Goal: Use online tool/utility: Utilize a website feature to perform a specific function

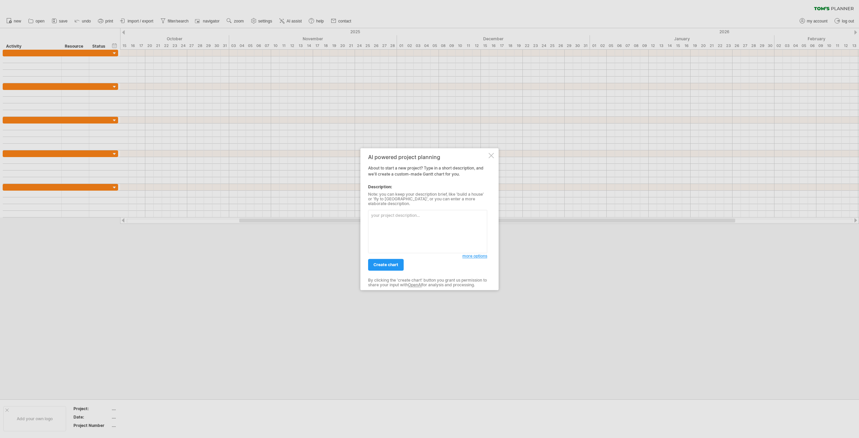
click at [405, 219] on textarea at bounding box center [427, 231] width 119 height 43
paste textarea "Outline the timeline for my dissertation, beginning with proposal development, …"
type textarea "Outline the timeline for my dissertation, beginning with proposal development, …"
click at [393, 264] on span "create chart" at bounding box center [385, 264] width 25 height 5
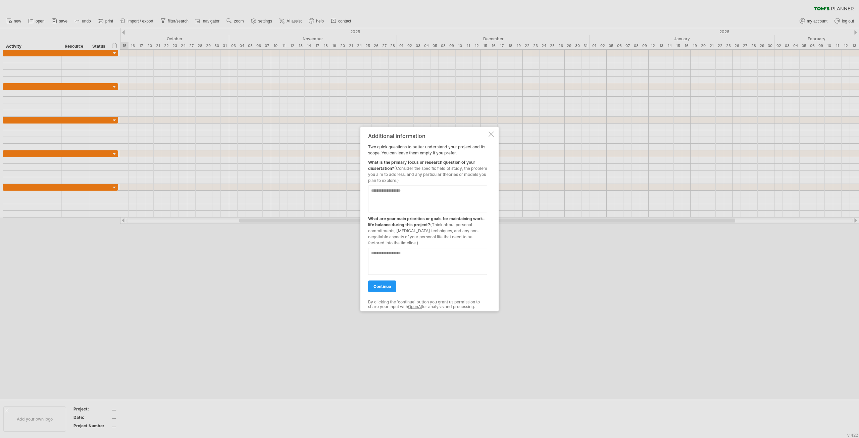
click at [413, 203] on textarea at bounding box center [427, 198] width 119 height 27
paste textarea "**********"
type textarea "**********"
click at [405, 259] on textarea at bounding box center [427, 261] width 119 height 27
paste textarea "**********"
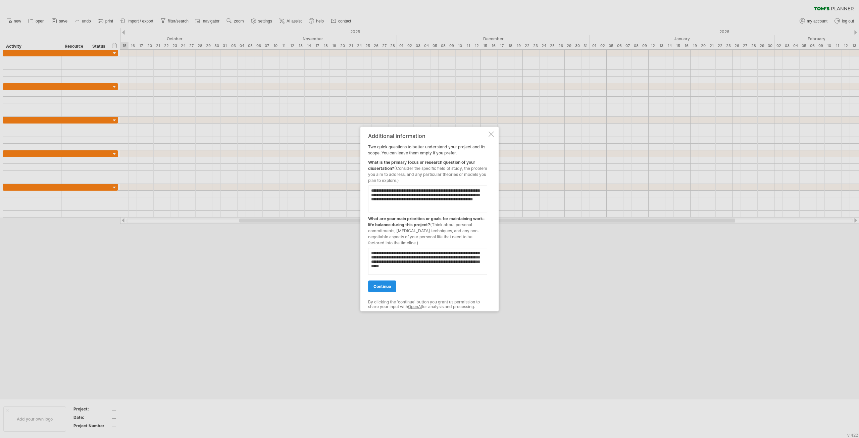
type textarea "**********"
click at [383, 291] on link "continue" at bounding box center [382, 286] width 28 height 12
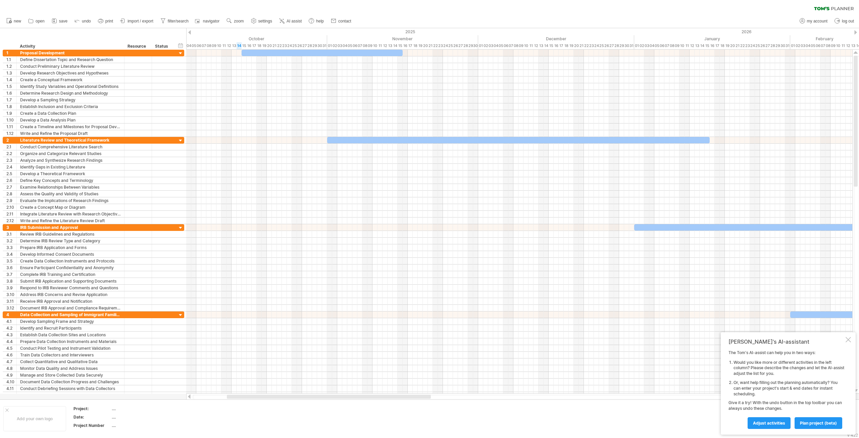
drag, startPoint x: 252, startPoint y: 397, endPoint x: 235, endPoint y: 398, distance: 17.4
click at [235, 398] on div at bounding box center [329, 396] width 204 height 4
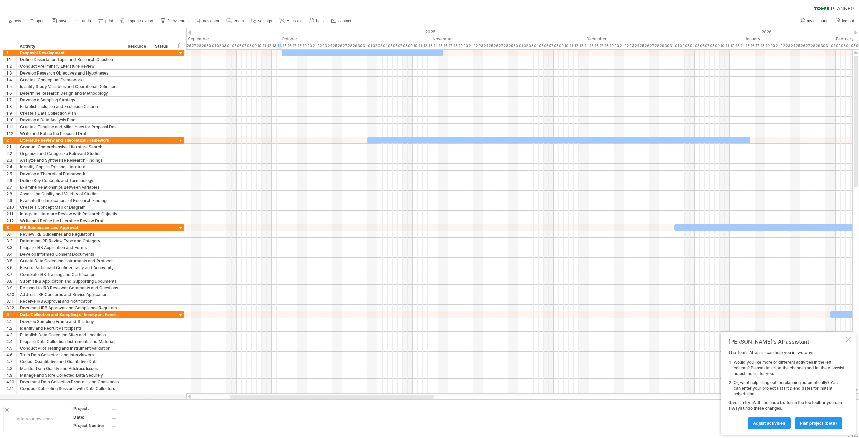
drag, startPoint x: 248, startPoint y: 396, endPoint x: 235, endPoint y: 396, distance: 13.1
click at [235, 396] on div at bounding box center [332, 396] width 204 height 4
drag, startPoint x: 301, startPoint y: 52, endPoint x: 231, endPoint y: 53, distance: 69.8
click at [231, 53] on div at bounding box center [296, 53] width 161 height 6
drag, startPoint x: 376, startPoint y: 54, endPoint x: 371, endPoint y: 55, distance: 4.8
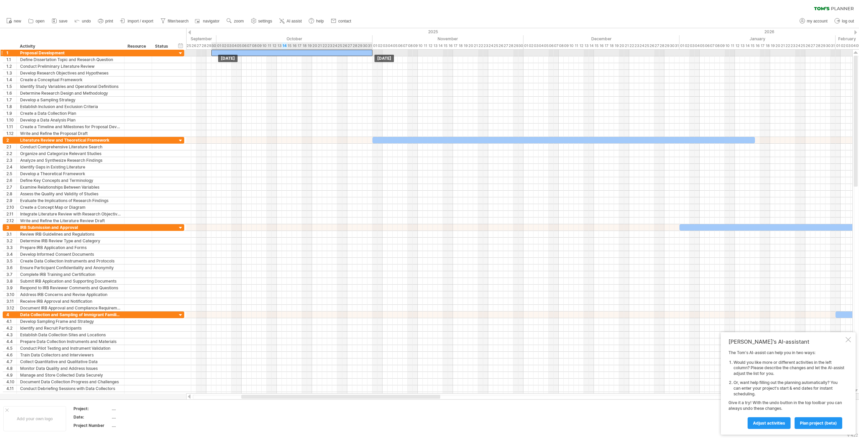
click at [371, 55] on div at bounding box center [291, 53] width 161 height 6
drag, startPoint x: 213, startPoint y: 53, endPoint x: 218, endPoint y: 53, distance: 4.7
click at [218, 53] on div at bounding box center [296, 53] width 161 height 6
drag, startPoint x: 377, startPoint y: 54, endPoint x: 372, endPoint y: 53, distance: 4.7
click at [372, 53] on span at bounding box center [372, 53] width 3 height 6
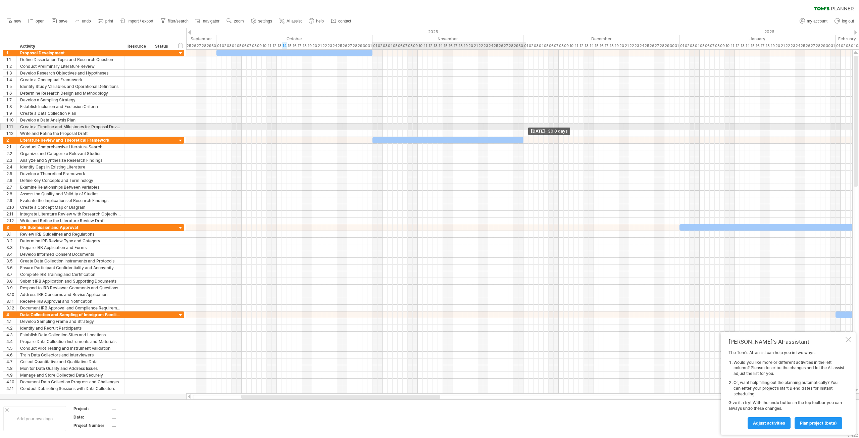
drag, startPoint x: 755, startPoint y: 139, endPoint x: 525, endPoint y: 128, distance: 230.7
click at [525, 128] on div "[DATE] - 30.0 days [DATE]" at bounding box center [519, 222] width 666 height 344
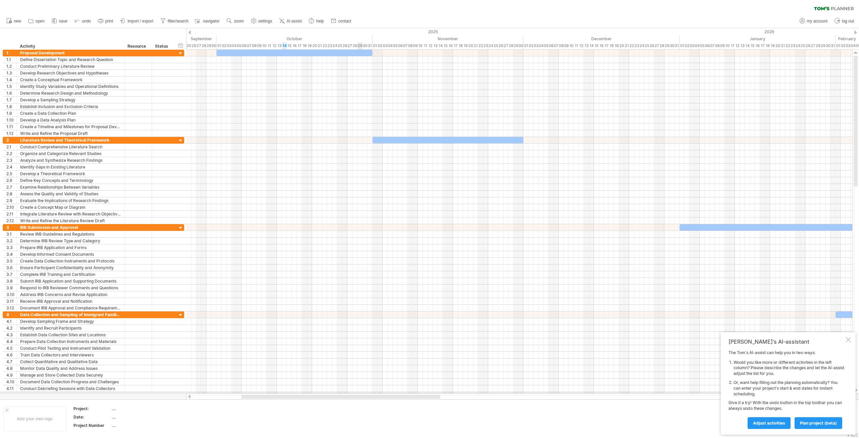
drag, startPoint x: 306, startPoint y: 398, endPoint x: 346, endPoint y: 391, distance: 40.9
click at [356, 391] on div "Trying to reach [DOMAIN_NAME] Connected again... 0% clear filter new 1" at bounding box center [429, 219] width 859 height 438
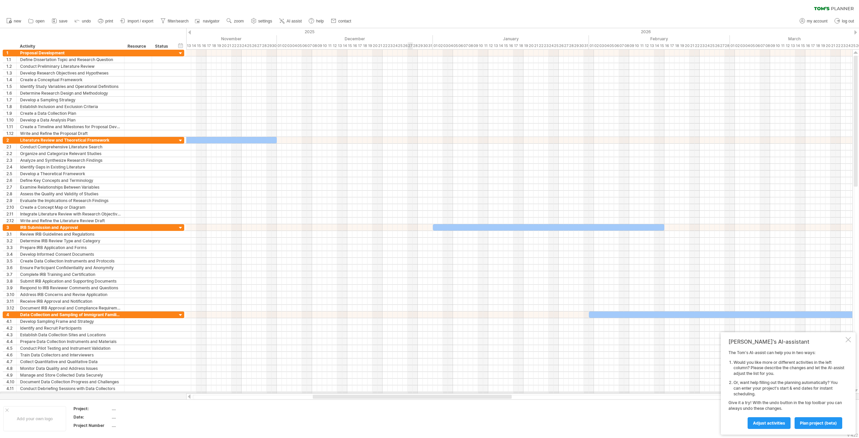
drag, startPoint x: 339, startPoint y: 396, endPoint x: 411, endPoint y: 392, distance: 71.6
click at [411, 392] on div "Trying to reach [DOMAIN_NAME] Connected again... 0% clear filter new 1" at bounding box center [429, 219] width 859 height 438
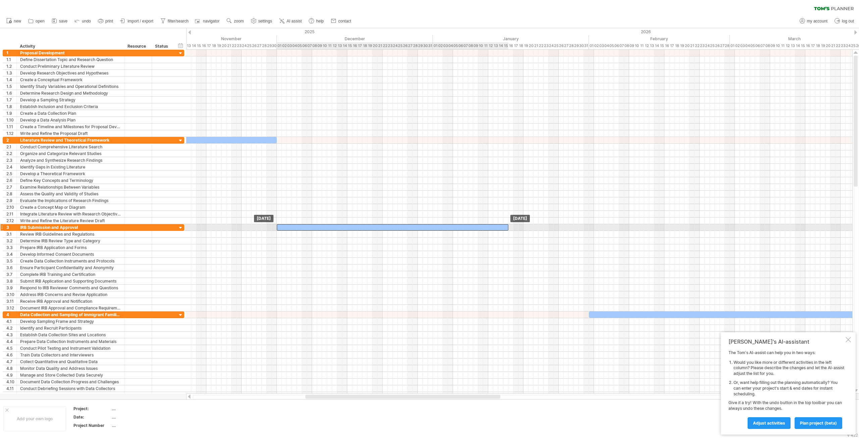
drag, startPoint x: 451, startPoint y: 228, endPoint x: 295, endPoint y: 231, distance: 156.3
click at [295, 231] on div "[DATE] [DATE]" at bounding box center [519, 222] width 666 height 344
drag, startPoint x: 508, startPoint y: 227, endPoint x: 434, endPoint y: 227, distance: 74.5
click at [434, 227] on div "[DATE] - 31.0 days [DATE]" at bounding box center [519, 222] width 666 height 344
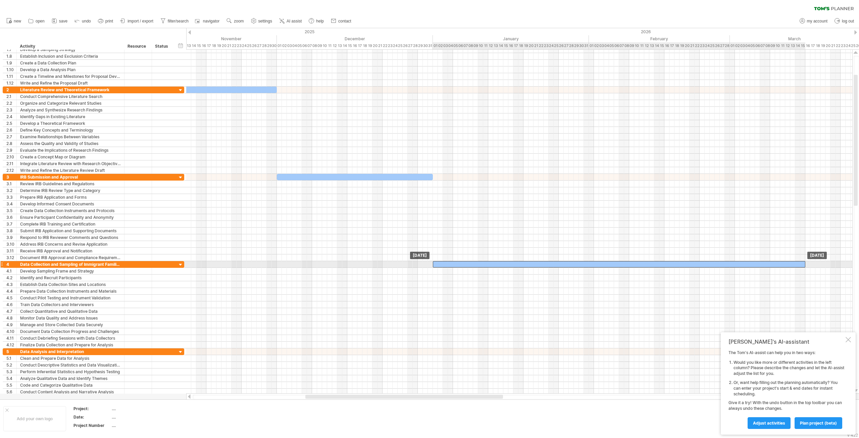
drag, startPoint x: 599, startPoint y: 264, endPoint x: 444, endPoint y: 266, distance: 155.3
click at [444, 266] on div at bounding box center [619, 264] width 372 height 6
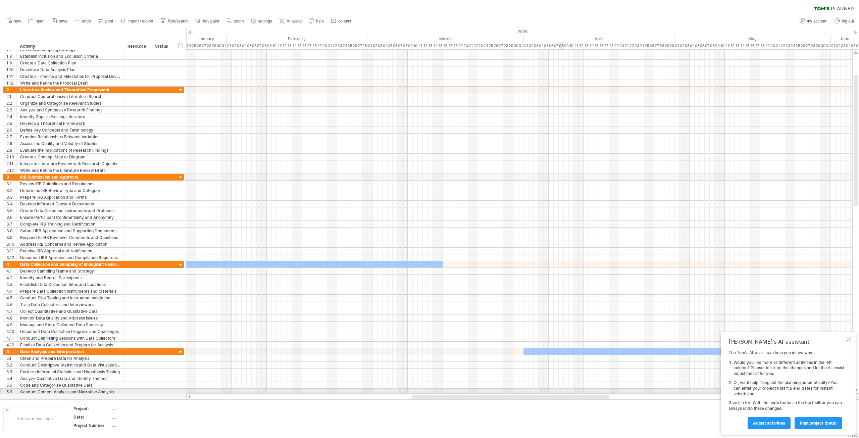
drag, startPoint x: 461, startPoint y: 397, endPoint x: 569, endPoint y: 393, distance: 107.8
click at [569, 393] on div at bounding box center [519, 396] width 666 height 7
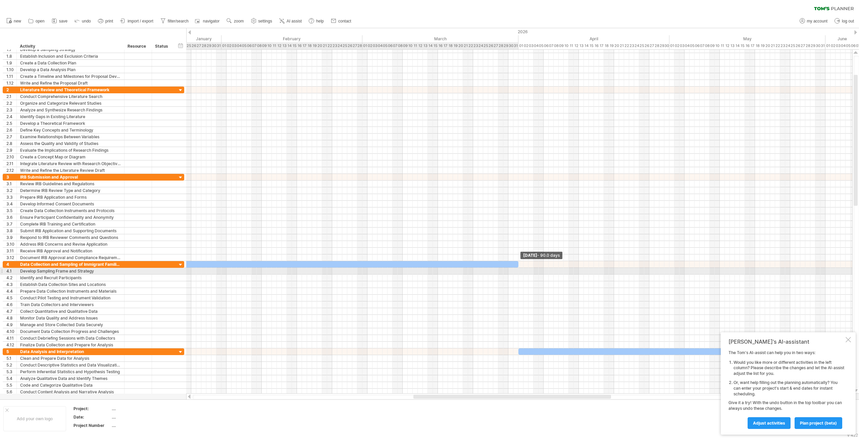
drag, startPoint x: 438, startPoint y: 266, endPoint x: 519, endPoint y: 273, distance: 80.8
click at [519, 273] on div "[DATE] - 90.0 days [DATE]" at bounding box center [519, 222] width 666 height 344
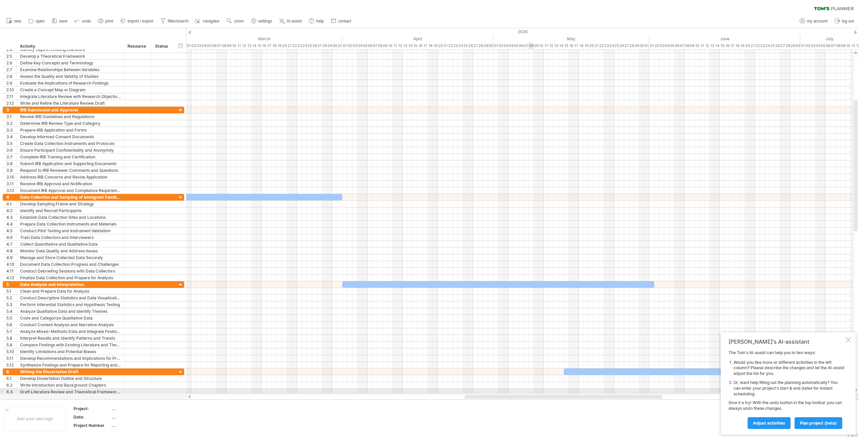
drag, startPoint x: 479, startPoint y: 396, endPoint x: 531, endPoint y: 392, distance: 51.5
click at [531, 392] on div "Trying to reach [DOMAIN_NAME] Connected again... 0% clear filter new 1" at bounding box center [429, 219] width 859 height 438
drag, startPoint x: 654, startPoint y: 285, endPoint x: 650, endPoint y: 286, distance: 4.2
click at [650, 286] on span at bounding box center [649, 284] width 3 height 6
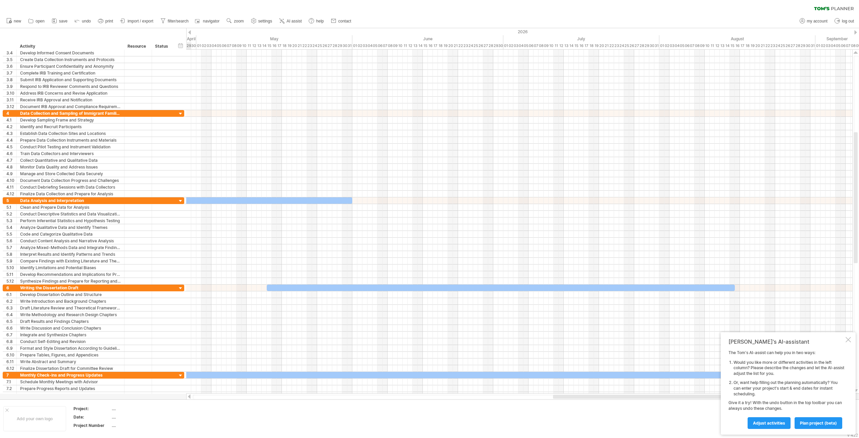
drag, startPoint x: 484, startPoint y: 398, endPoint x: 573, endPoint y: 403, distance: 89.7
click at [573, 403] on div "Trying to reach [DOMAIN_NAME] Connected again... 0% clear filter new 1" at bounding box center [429, 219] width 859 height 438
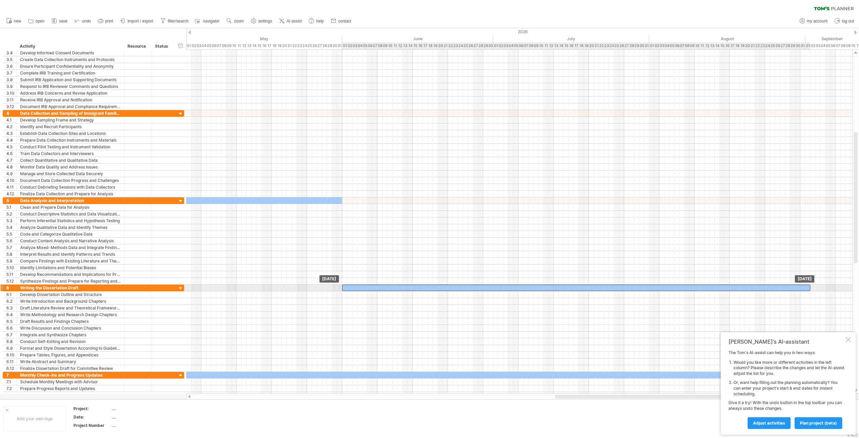
drag, startPoint x: 333, startPoint y: 288, endPoint x: 418, endPoint y: 289, distance: 85.5
click at [418, 289] on div at bounding box center [576, 287] width 468 height 6
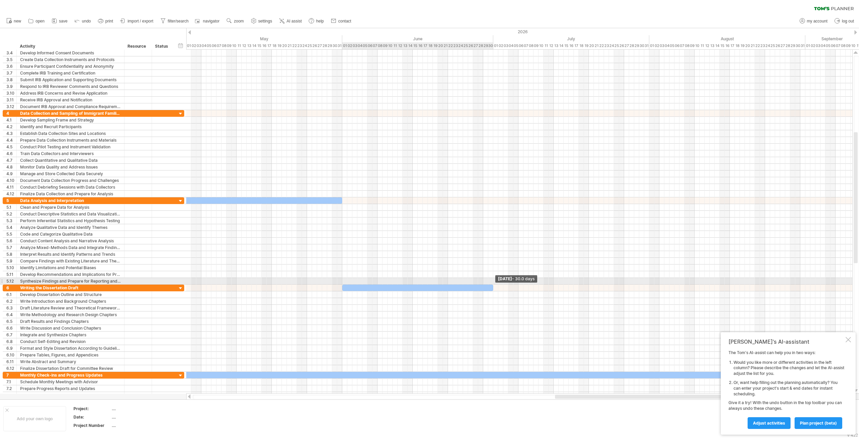
drag, startPoint x: 811, startPoint y: 287, endPoint x: 495, endPoint y: 281, distance: 316.4
click at [495, 281] on div "[DATE] - 30.0 days [DATE]" at bounding box center [519, 222] width 666 height 344
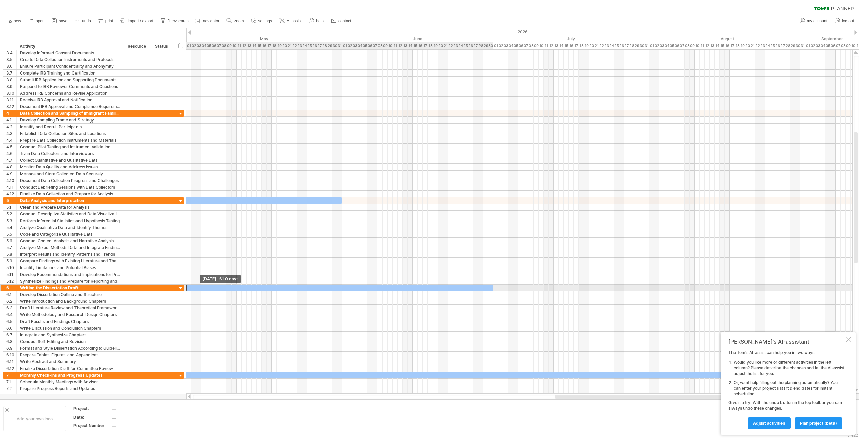
drag, startPoint x: 342, startPoint y: 288, endPoint x: 186, endPoint y: 290, distance: 156.0
click at [186, 290] on span at bounding box center [186, 287] width 3 height 6
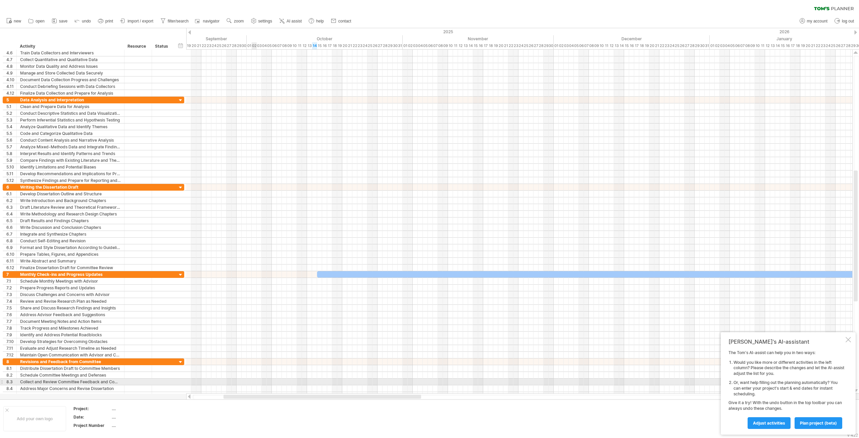
drag, startPoint x: 584, startPoint y: 396, endPoint x: 253, endPoint y: 378, distance: 331.9
click at [253, 378] on div "Trying to reach [DOMAIN_NAME] Connected again... 0% clear filter new 1" at bounding box center [429, 219] width 859 height 438
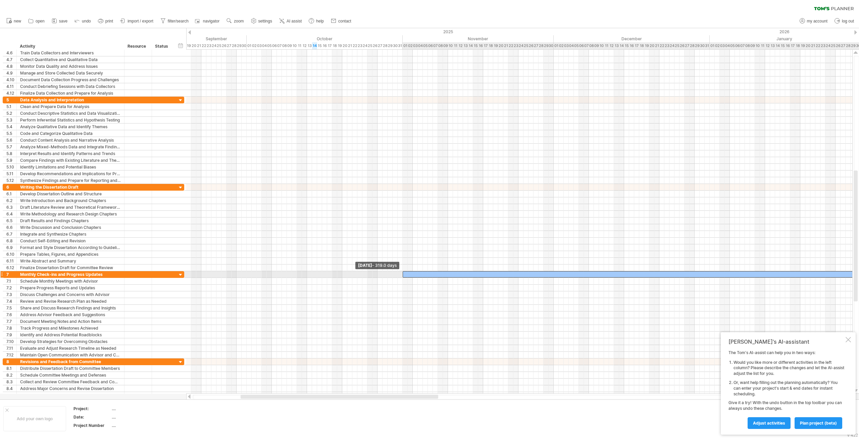
drag, startPoint x: 317, startPoint y: 274, endPoint x: 402, endPoint y: 275, distance: 85.2
click at [402, 275] on span at bounding box center [402, 274] width 3 height 6
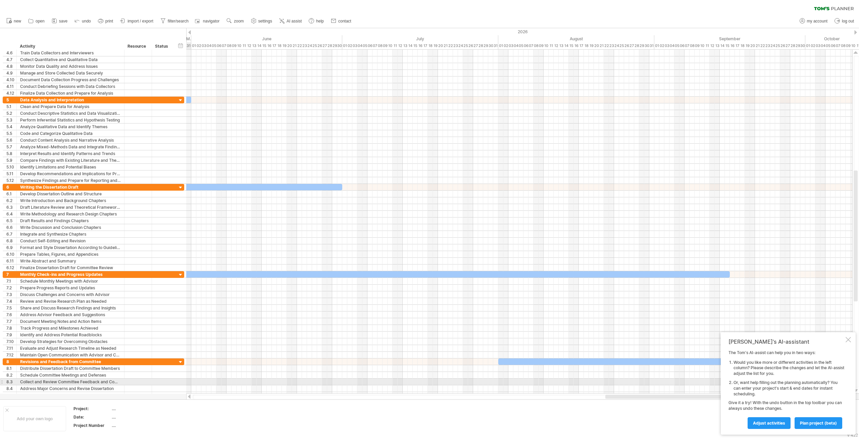
drag, startPoint x: 425, startPoint y: 397, endPoint x: 790, endPoint y: 385, distance: 364.8
click at [790, 385] on div "Trying to reach [DOMAIN_NAME] Connected again... 0% clear filter new 1" at bounding box center [429, 219] width 859 height 438
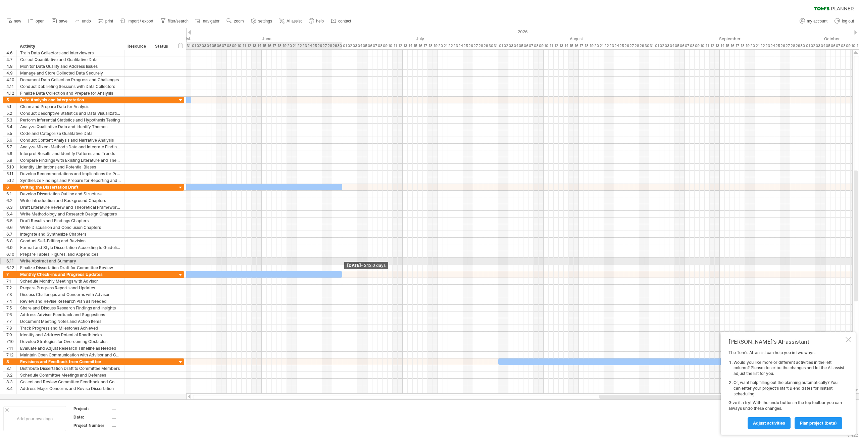
drag, startPoint x: 729, startPoint y: 274, endPoint x: 340, endPoint y: 259, distance: 388.7
click at [340, 259] on div "[DATE] - 242.0 days [DATE] - 319.0 days" at bounding box center [519, 222] width 666 height 344
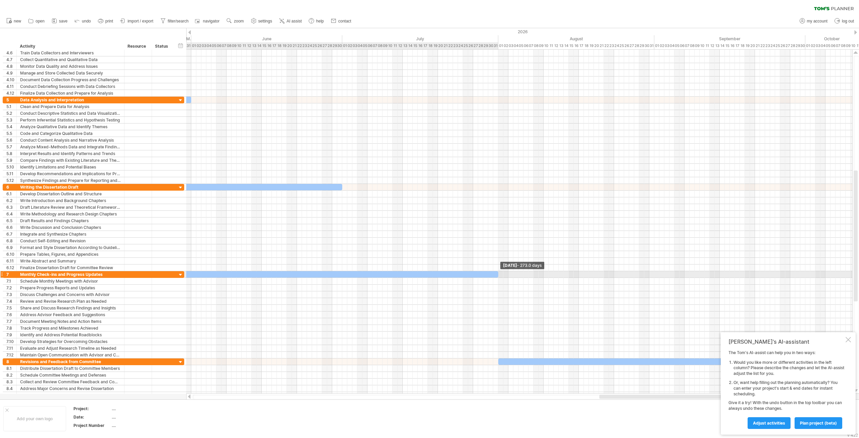
drag, startPoint x: 343, startPoint y: 273, endPoint x: 499, endPoint y: 277, distance: 155.7
click at [499, 277] on span at bounding box center [498, 274] width 3 height 6
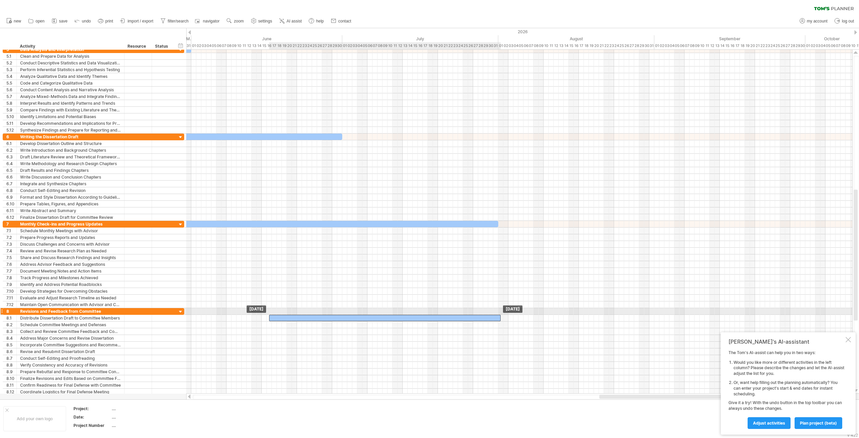
drag, startPoint x: 507, startPoint y: 310, endPoint x: 279, endPoint y: 314, distance: 228.8
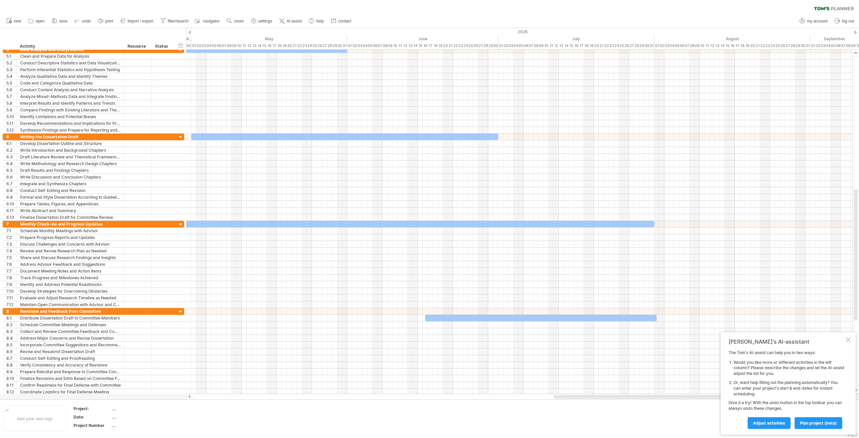
drag, startPoint x: 604, startPoint y: 396, endPoint x: 538, endPoint y: 396, distance: 65.4
click at [553, 396] on div at bounding box center [652, 396] width 198 height 4
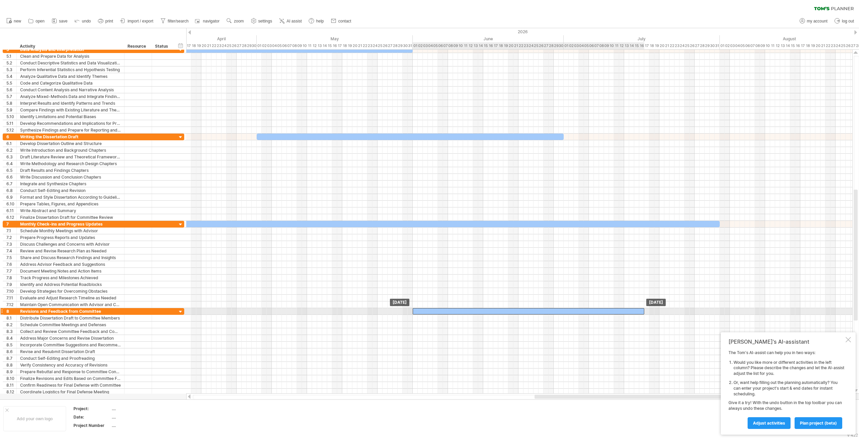
drag, startPoint x: 500, startPoint y: 318, endPoint x: 422, endPoint y: 312, distance: 78.4
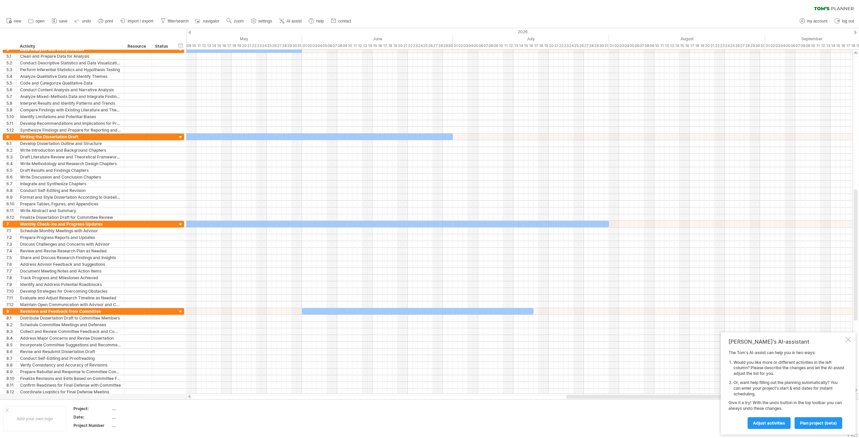
drag, startPoint x: 585, startPoint y: 397, endPoint x: 634, endPoint y: 394, distance: 48.4
click at [633, 395] on div at bounding box center [665, 396] width 198 height 4
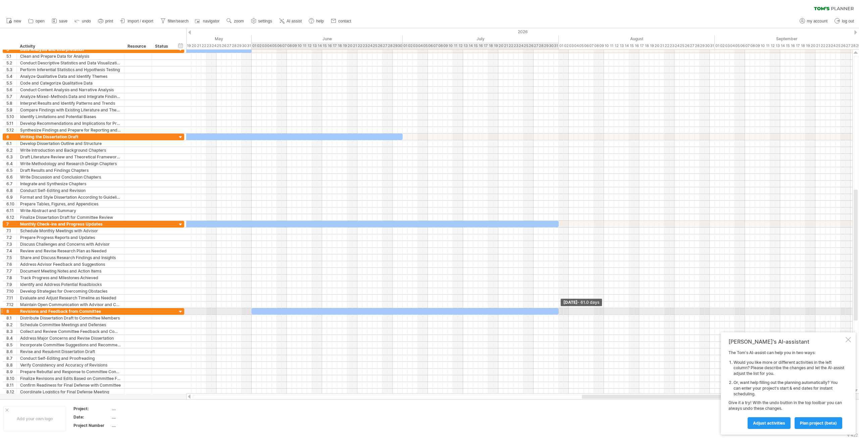
drag, startPoint x: 482, startPoint y: 310, endPoint x: 558, endPoint y: 310, distance: 75.8
click at [558, 310] on span at bounding box center [558, 311] width 3 height 6
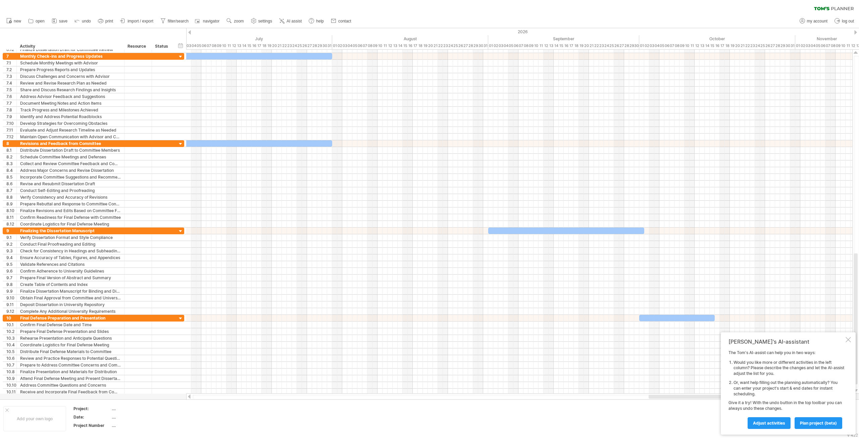
drag, startPoint x: 589, startPoint y: 396, endPoint x: 682, endPoint y: 396, distance: 92.6
click at [682, 396] on div at bounding box center [747, 396] width 198 height 4
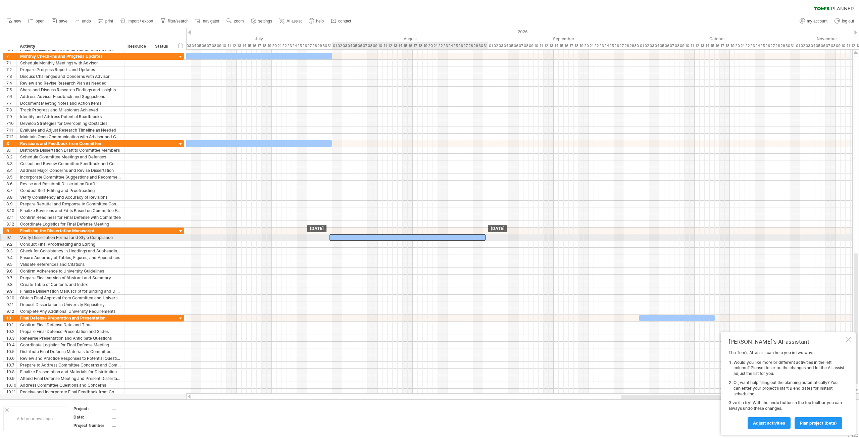
drag, startPoint x: 494, startPoint y: 231, endPoint x: 337, endPoint y: 235, distance: 157.4
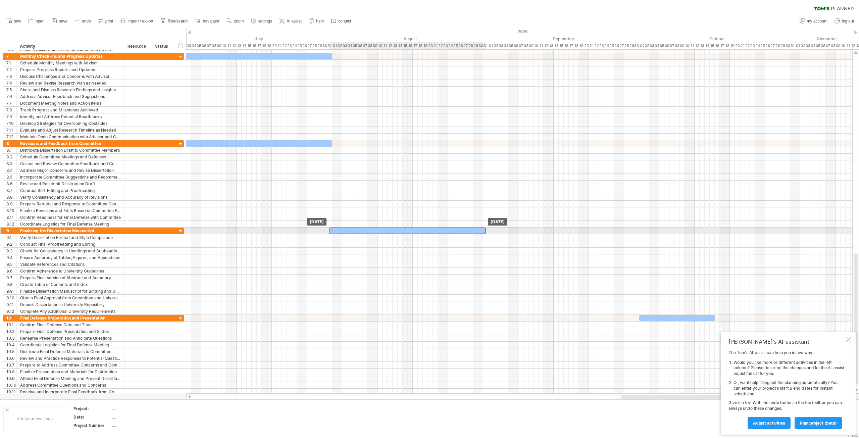
drag, startPoint x: 400, startPoint y: 238, endPoint x: 400, endPoint y: 233, distance: 4.7
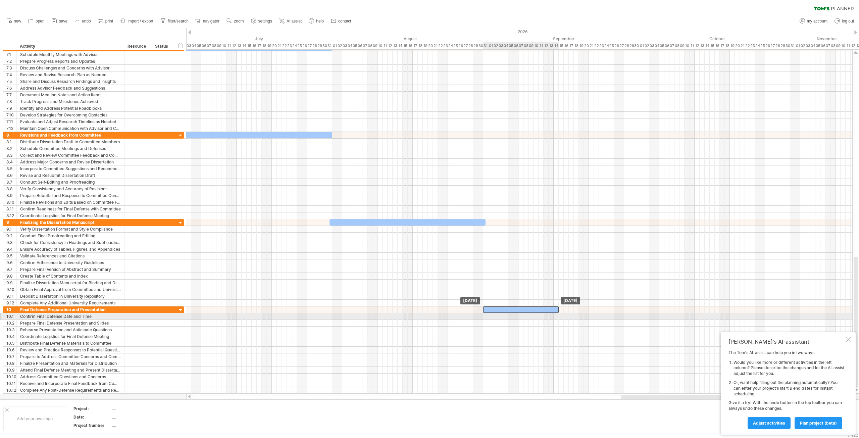
drag, startPoint x: 657, startPoint y: 311, endPoint x: 502, endPoint y: 314, distance: 155.0
click at [502, 314] on div "[DATE] [DATE]" at bounding box center [519, 222] width 666 height 344
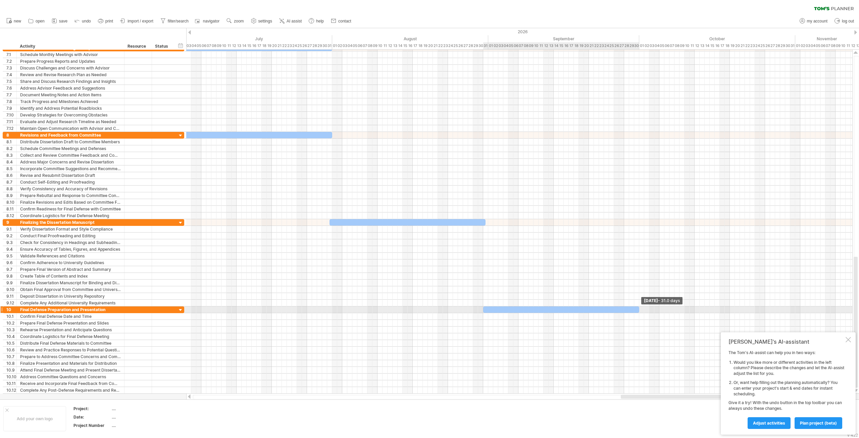
drag, startPoint x: 559, startPoint y: 310, endPoint x: 640, endPoint y: 313, distance: 81.2
click at [640, 313] on div "[DATE] - 31.0 days [DATE]" at bounding box center [519, 222] width 666 height 344
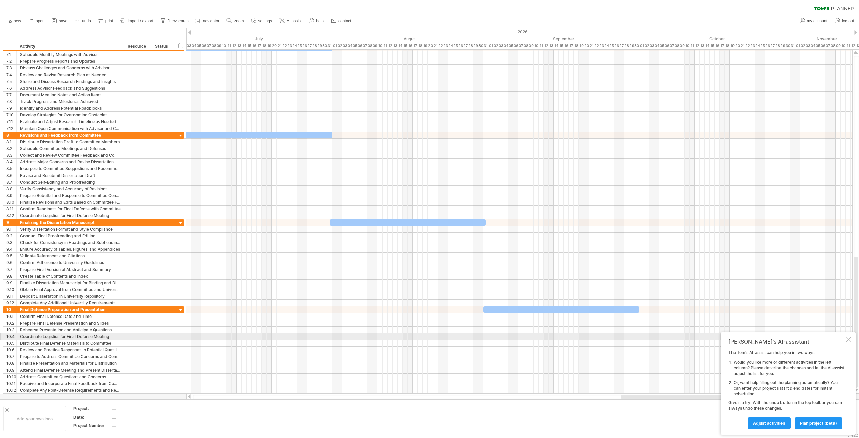
click at [848, 339] on div at bounding box center [847, 339] width 5 height 5
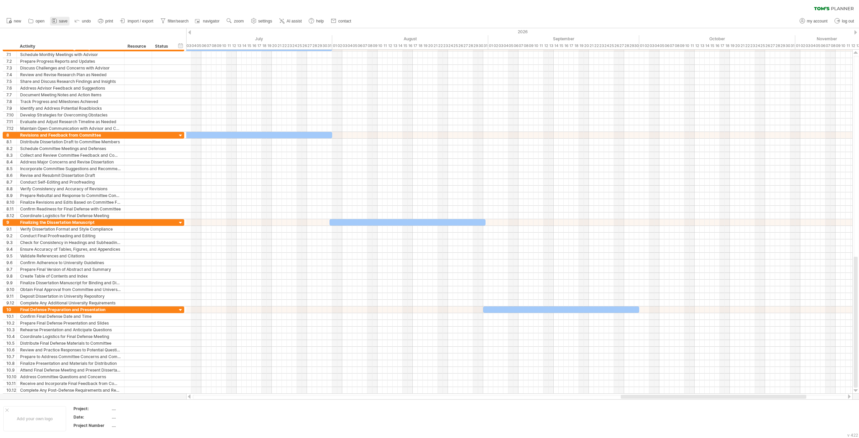
click at [67, 21] on span "save" at bounding box center [63, 21] width 8 height 5
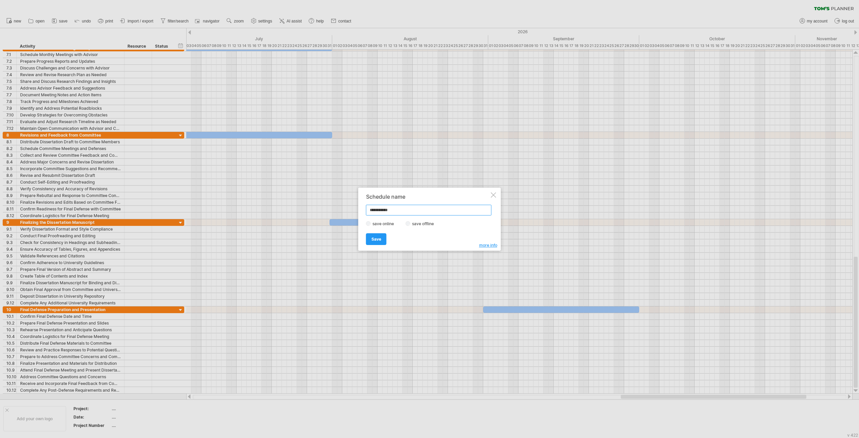
drag, startPoint x: 400, startPoint y: 211, endPoint x: 313, endPoint y: 209, distance: 87.2
click at [313, 209] on div "Trying to reach [DOMAIN_NAME] Connected again... 0% clear filter new 1" at bounding box center [429, 219] width 859 height 438
paste input "*"
type input "**********"
click at [374, 238] on span "Save" at bounding box center [376, 238] width 10 height 5
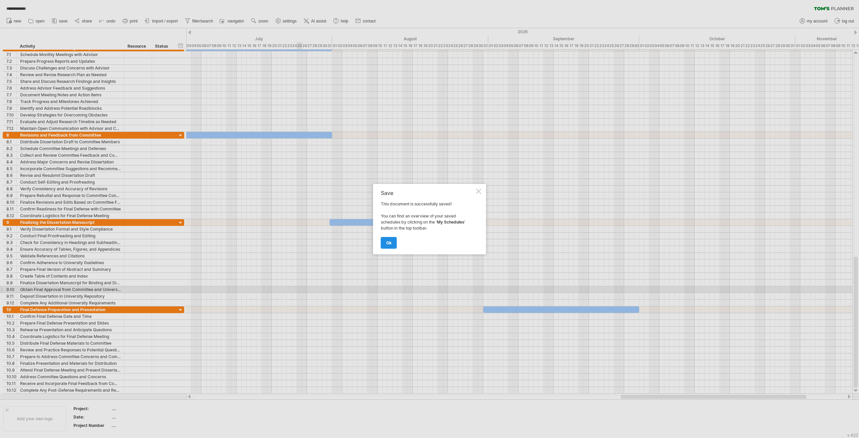
click at [392, 239] on link "ok" at bounding box center [389, 243] width 16 height 12
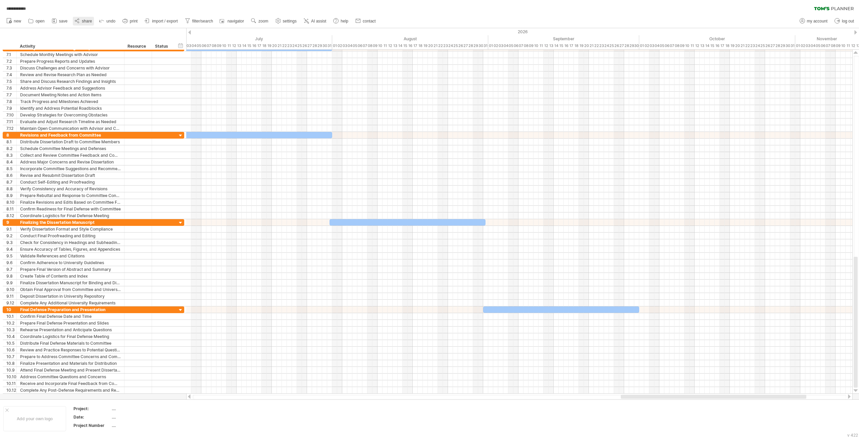
click at [87, 20] on span "share" at bounding box center [87, 21] width 10 height 5
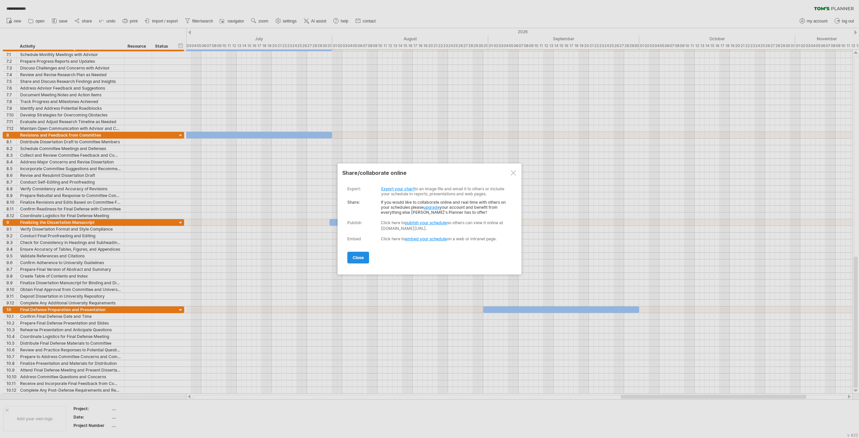
click at [363, 257] on span "close" at bounding box center [358, 257] width 11 height 5
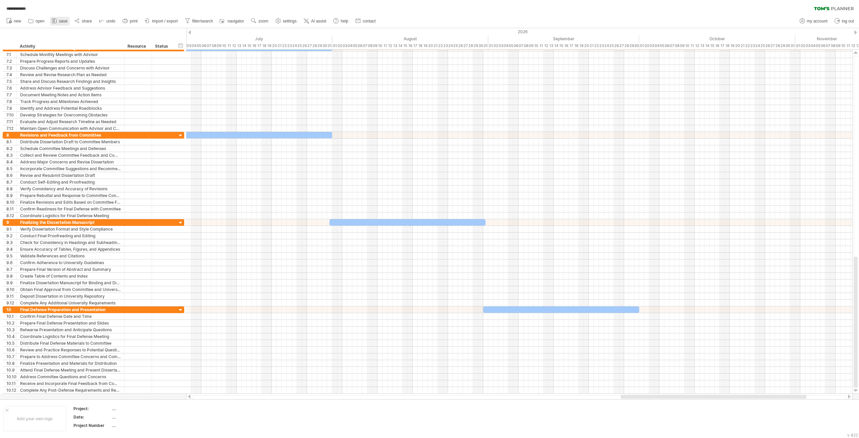
click at [58, 21] on icon at bounding box center [54, 20] width 7 height 7
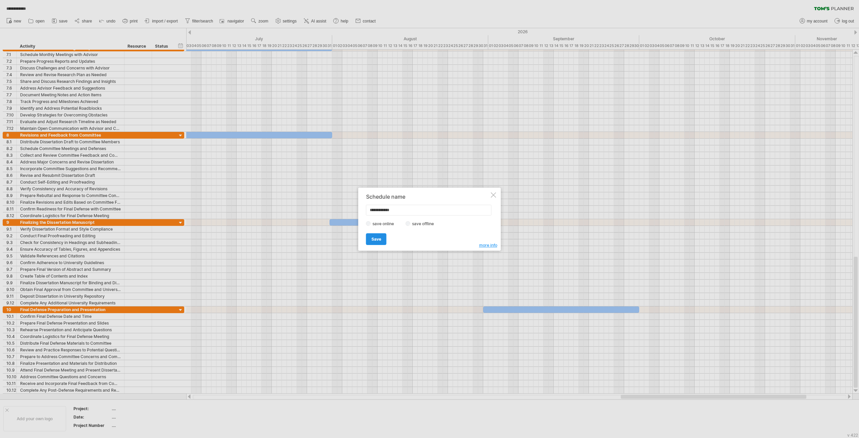
click at [375, 239] on span "Save" at bounding box center [376, 238] width 10 height 5
click at [482, 197] on div at bounding box center [481, 195] width 5 height 5
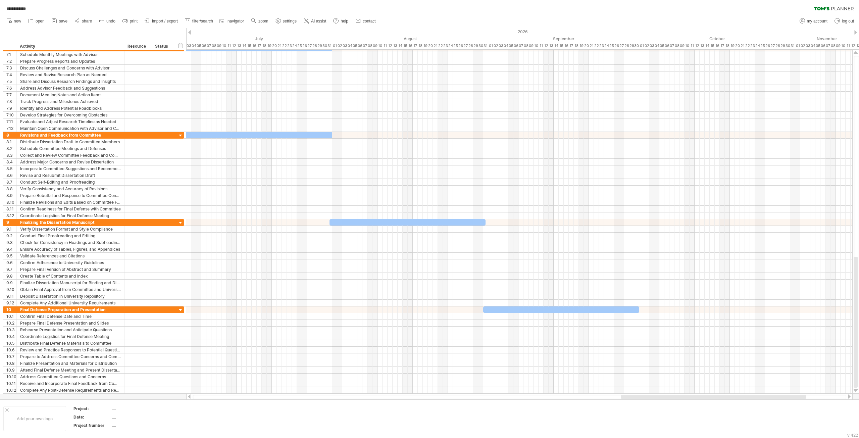
drag, startPoint x: 191, startPoint y: 397, endPoint x: 160, endPoint y: 398, distance: 30.5
click at [161, 398] on div "**********" at bounding box center [429, 219] width 859 height 438
click at [16, 414] on div "Add your own logo" at bounding box center [34, 418] width 63 height 25
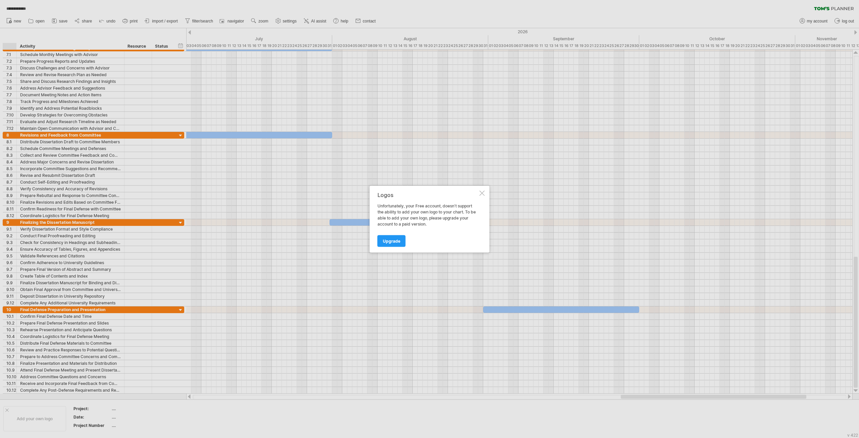
click at [481, 194] on div at bounding box center [481, 192] width 5 height 5
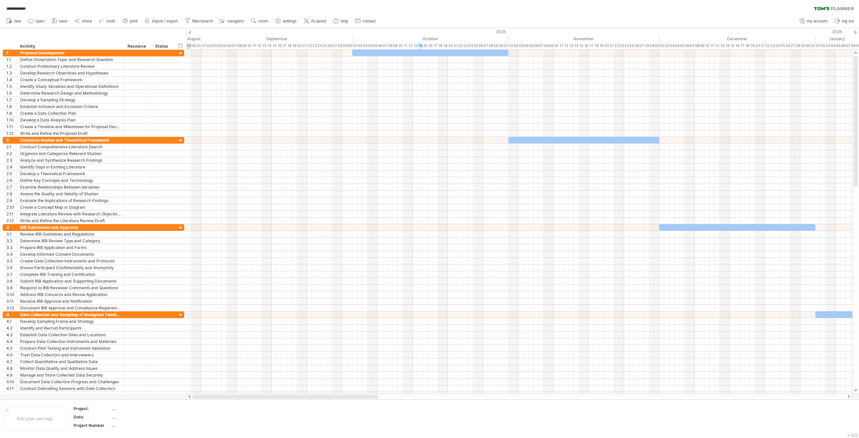
drag, startPoint x: 634, startPoint y: 398, endPoint x: 173, endPoint y: 397, distance: 460.9
click at [173, 397] on div "**********" at bounding box center [429, 219] width 859 height 438
click at [135, 21] on span "print" at bounding box center [134, 21] width 8 height 5
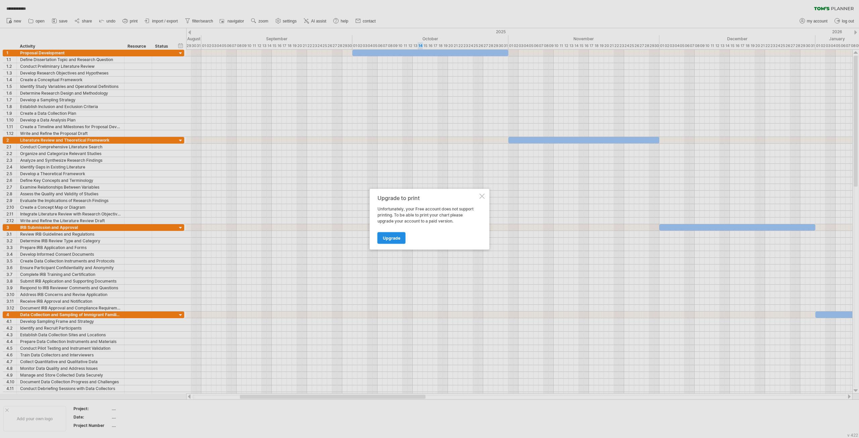
click at [383, 237] on span "Upgrade" at bounding box center [391, 237] width 17 height 5
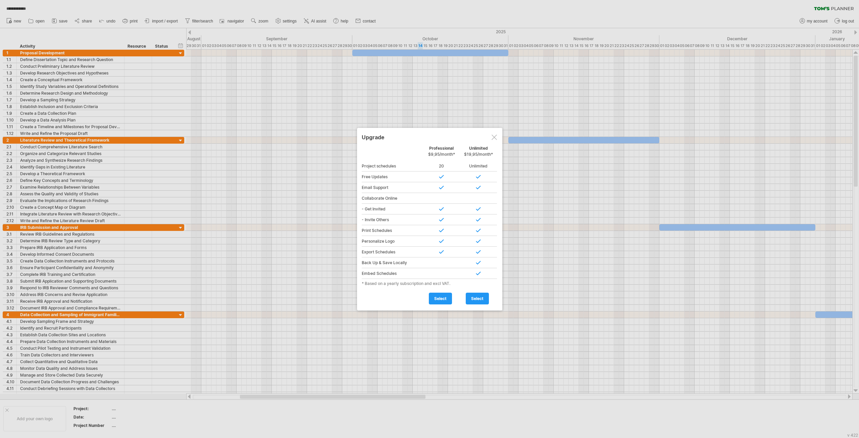
click at [494, 138] on div at bounding box center [493, 137] width 5 height 5
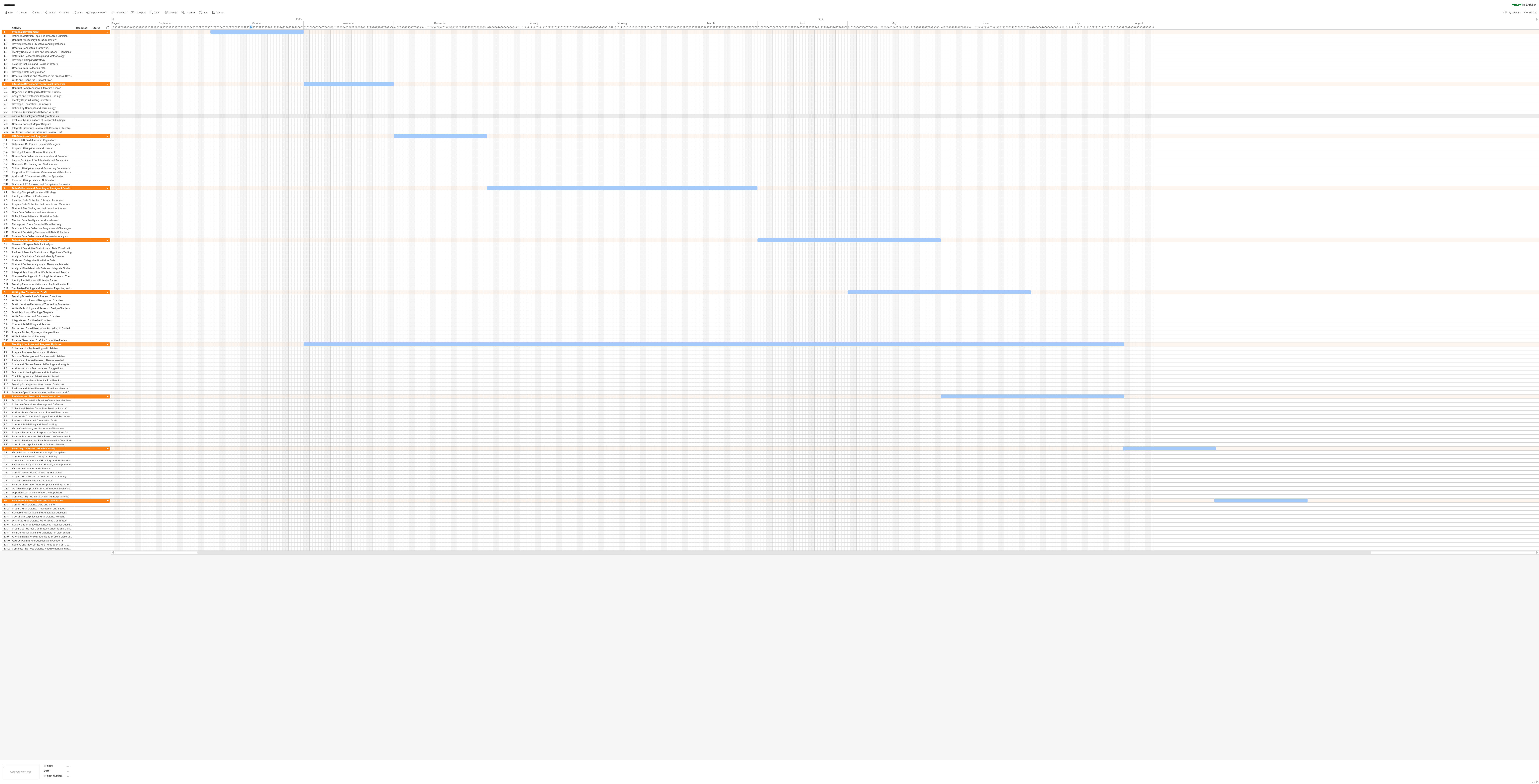
click at [513, 114] on div at bounding box center [825, 112] width 1428 height 4
click at [513, 98] on div at bounding box center [825, 96] width 1428 height 4
click at [513, 261] on div at bounding box center [825, 348] width 1428 height 4
